Goal: Find contact information: Obtain details needed to contact an individual or organization

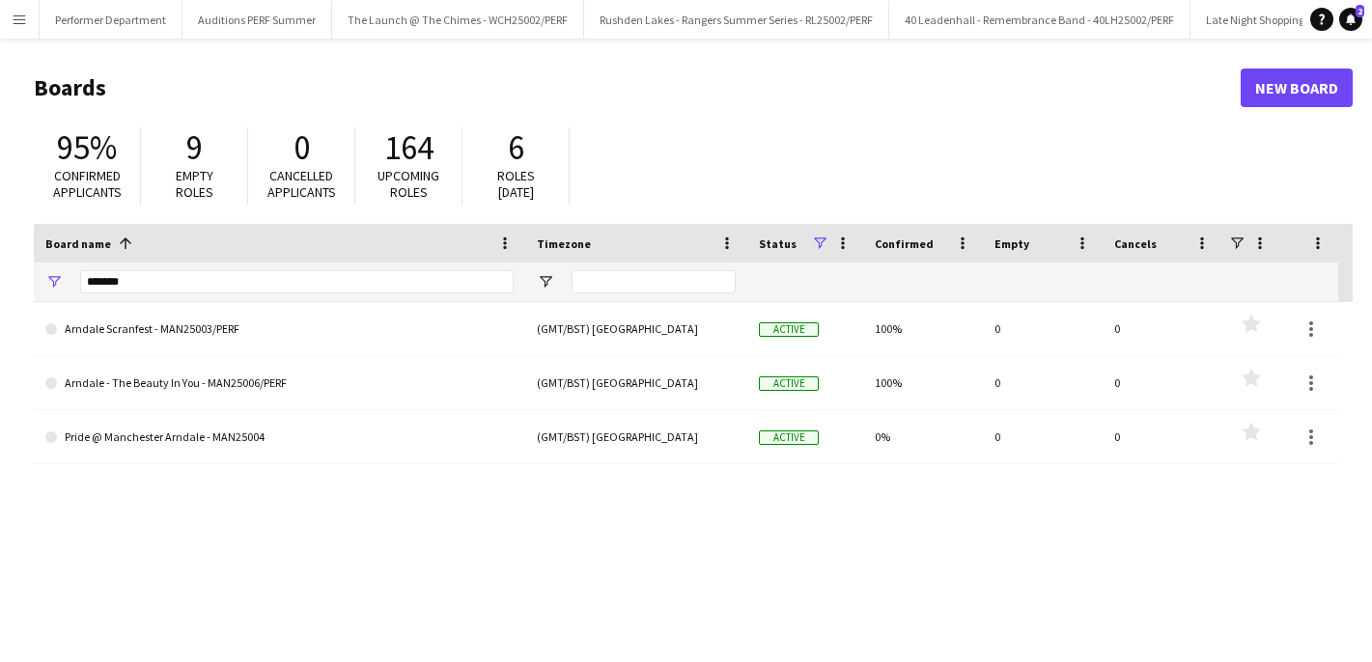
scroll to position [0, 5707]
drag, startPoint x: 172, startPoint y: 282, endPoint x: 38, endPoint y: 282, distance: 134.2
click at [40, 282] on div "*******" at bounding box center [280, 282] width 492 height 39
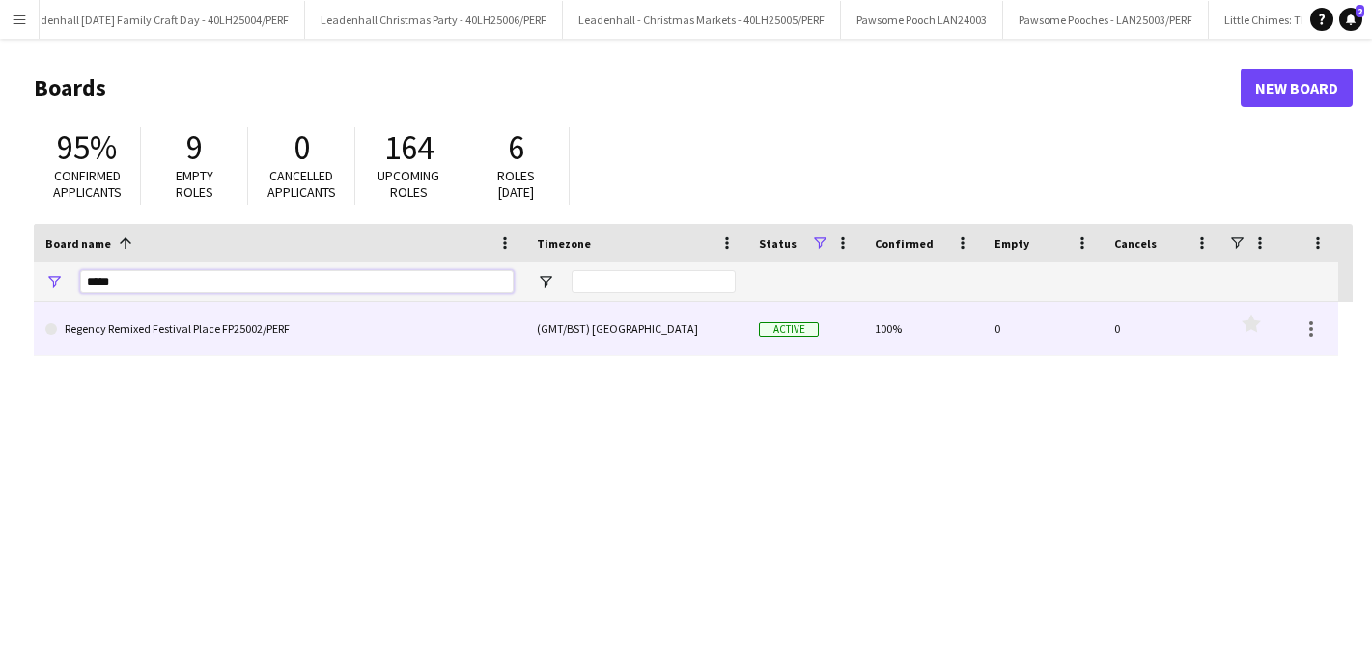
type input "*****"
click at [154, 337] on link "Regency Remixed Festival Place FP25002/PERF" at bounding box center [279, 329] width 468 height 54
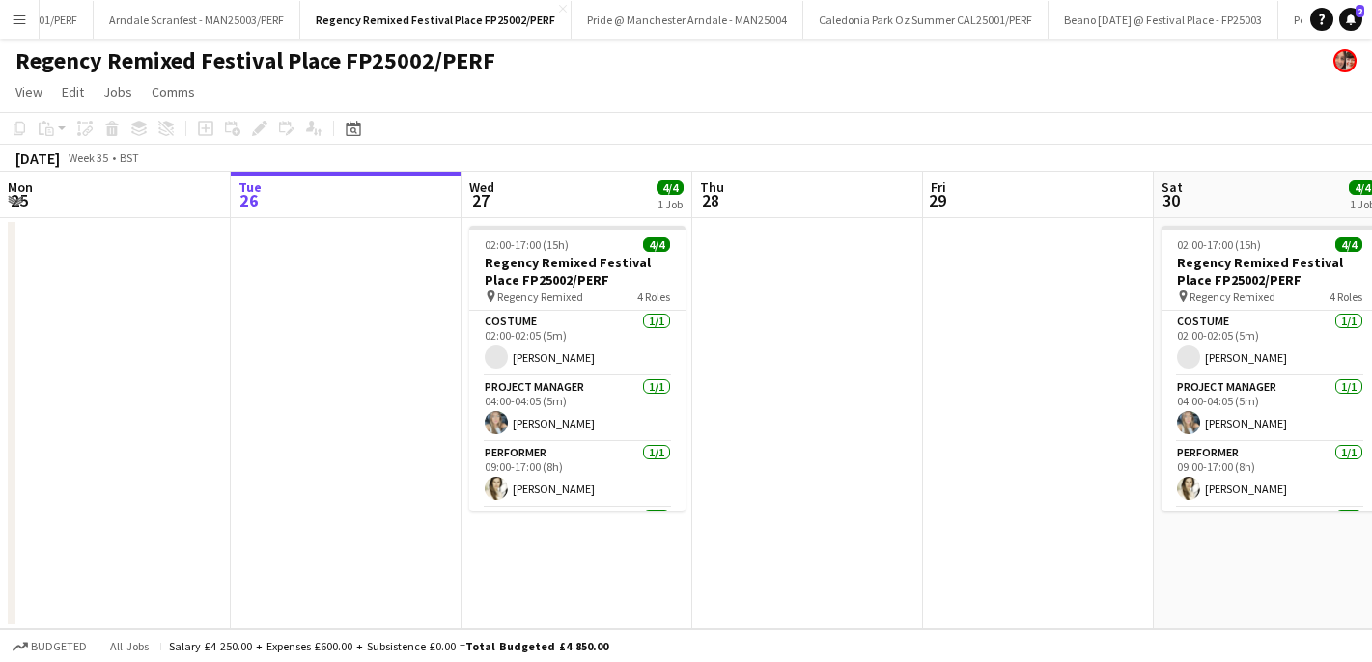
scroll to position [0, 4283]
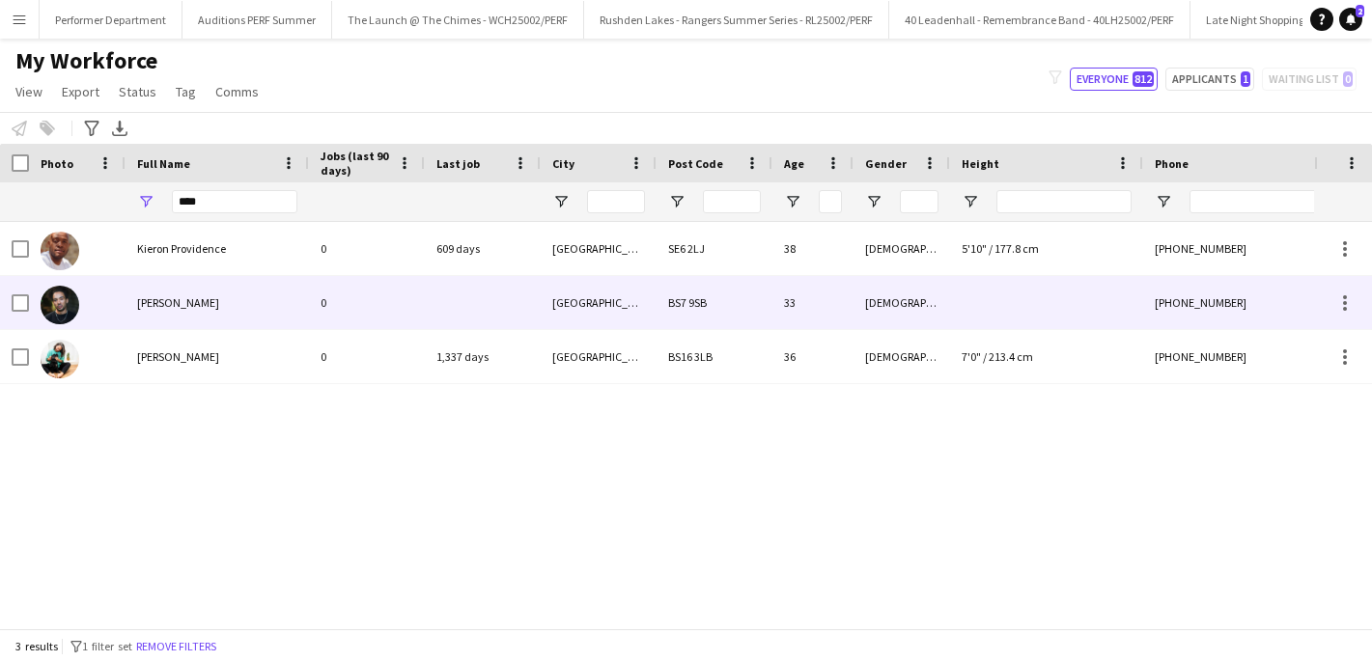
click at [185, 298] on span "[PERSON_NAME]" at bounding box center [178, 302] width 82 height 14
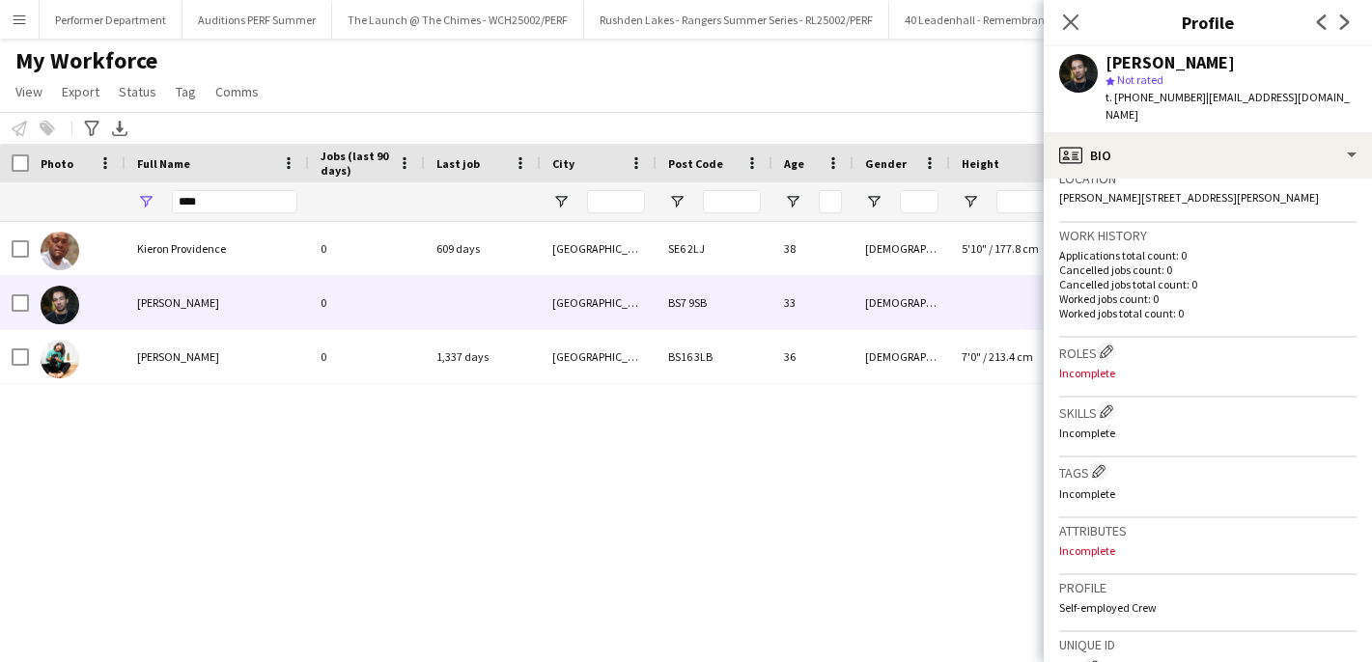
scroll to position [432, 0]
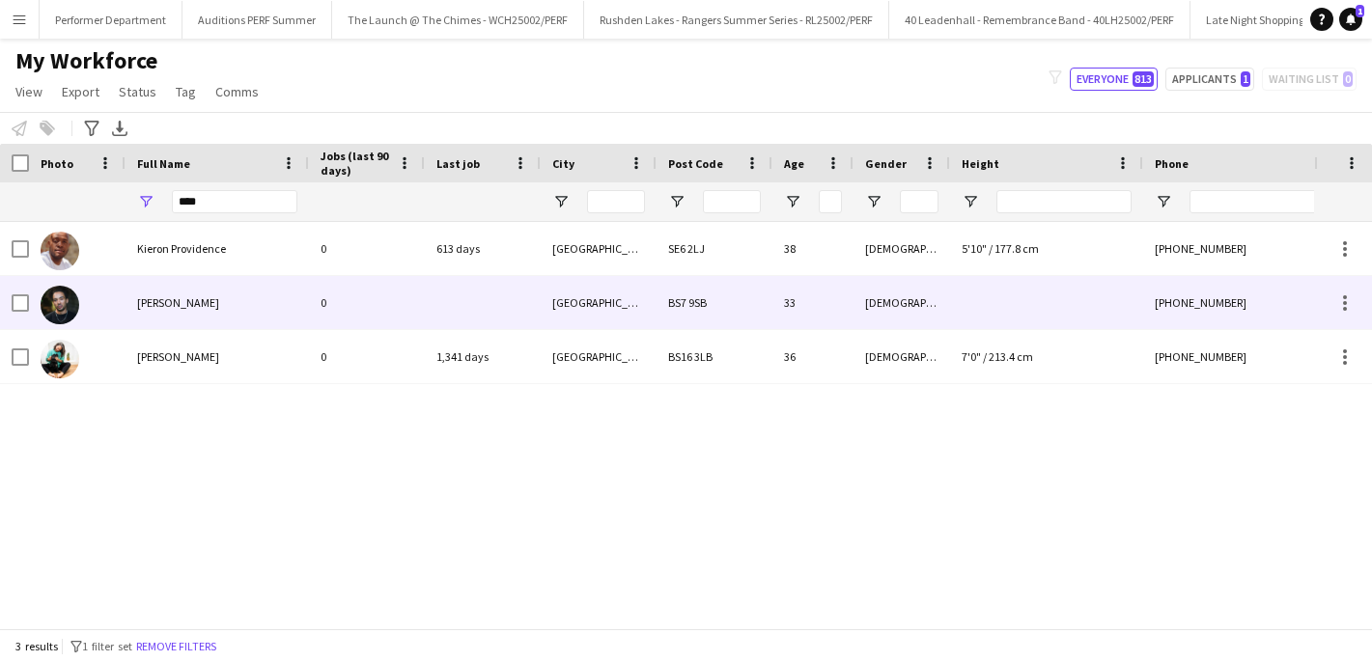
click at [201, 308] on span "[PERSON_NAME]" at bounding box center [178, 302] width 82 height 14
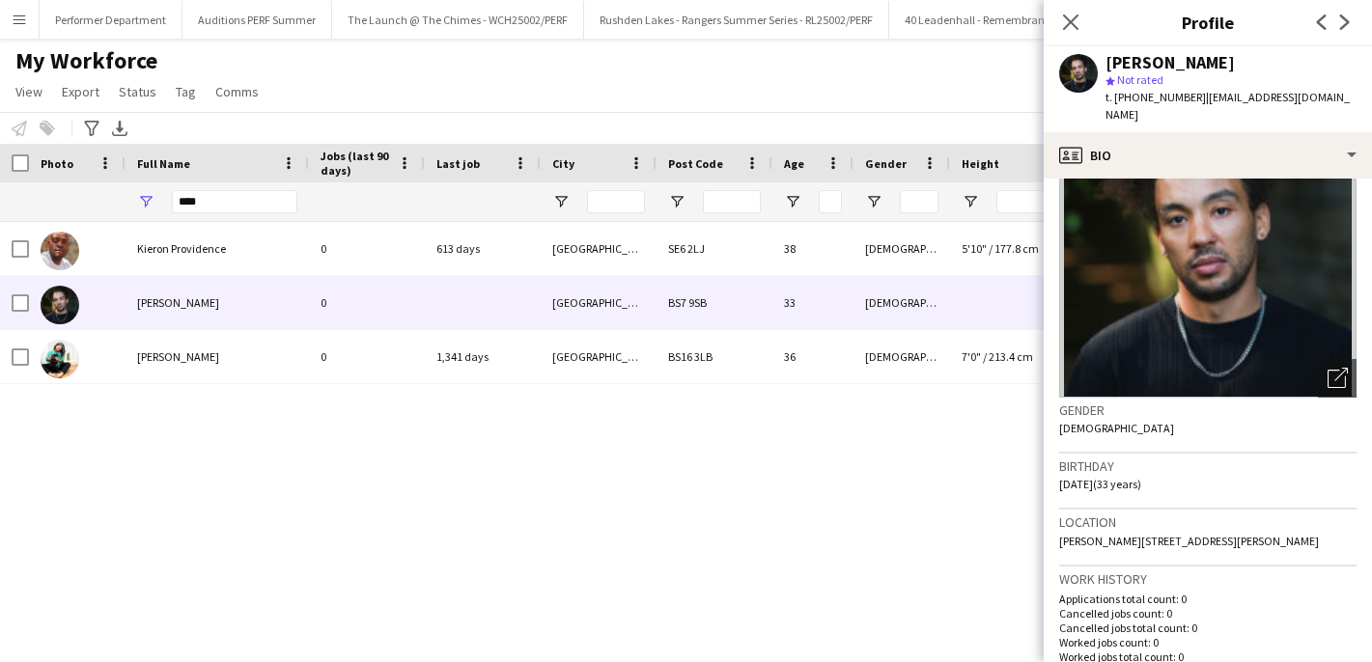
scroll to position [79, 0]
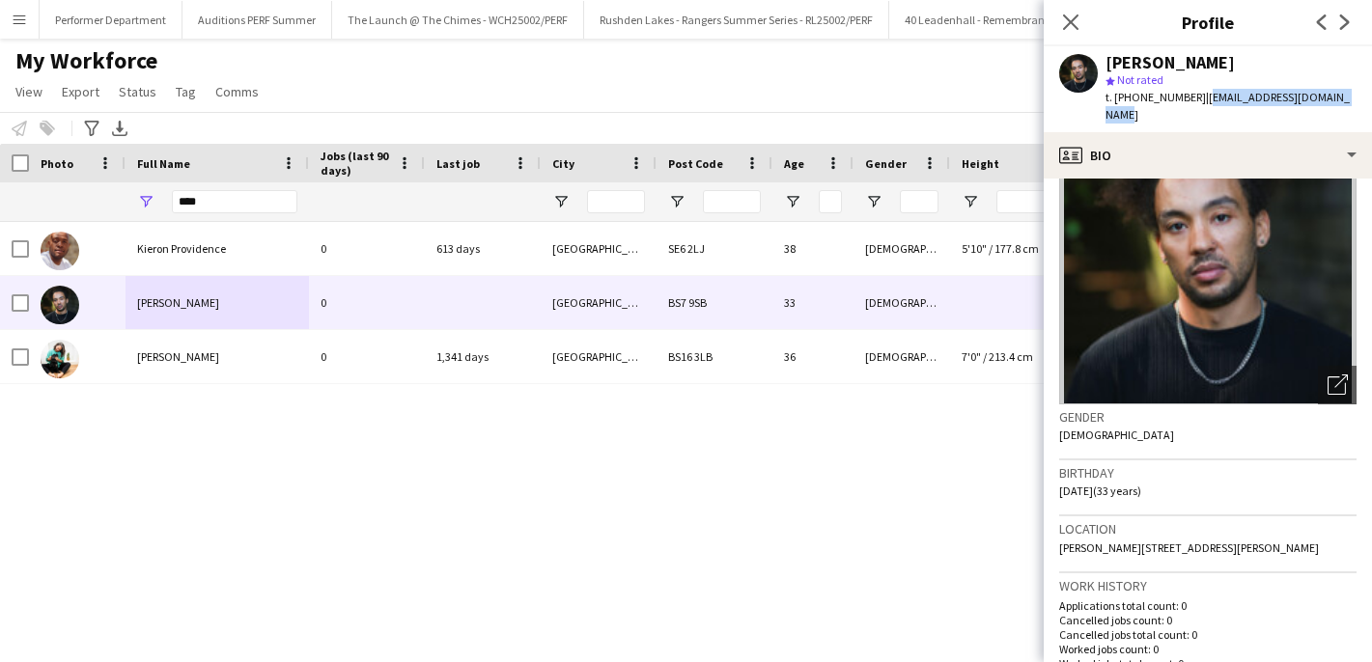
drag, startPoint x: 1199, startPoint y: 97, endPoint x: 1347, endPoint y: 97, distance: 147.7
click at [1348, 98] on div "[PERSON_NAME] star Not rated t. [PHONE_NUMBER] | [EMAIL_ADDRESS][DOMAIN_NAME]" at bounding box center [1208, 89] width 328 height 86
copy span "[EMAIL_ADDRESS][DOMAIN_NAME]"
